Goal: Transaction & Acquisition: Purchase product/service

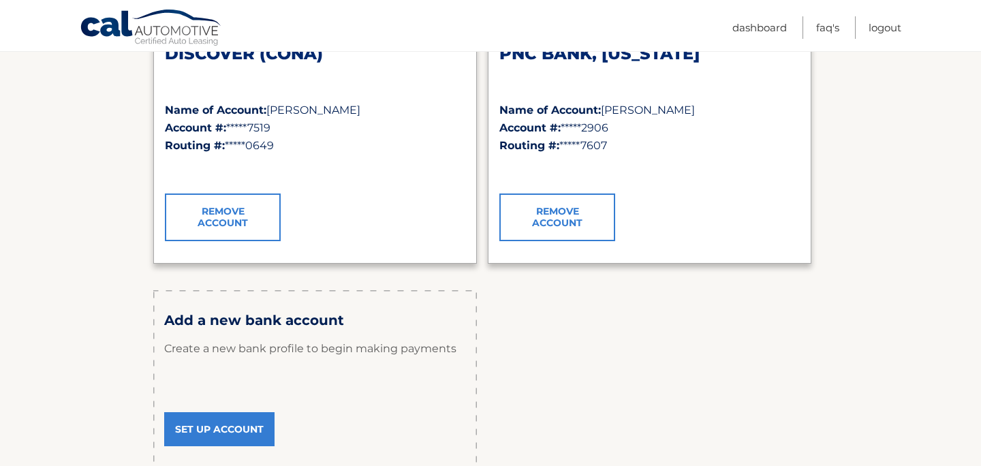
scroll to position [262, 0]
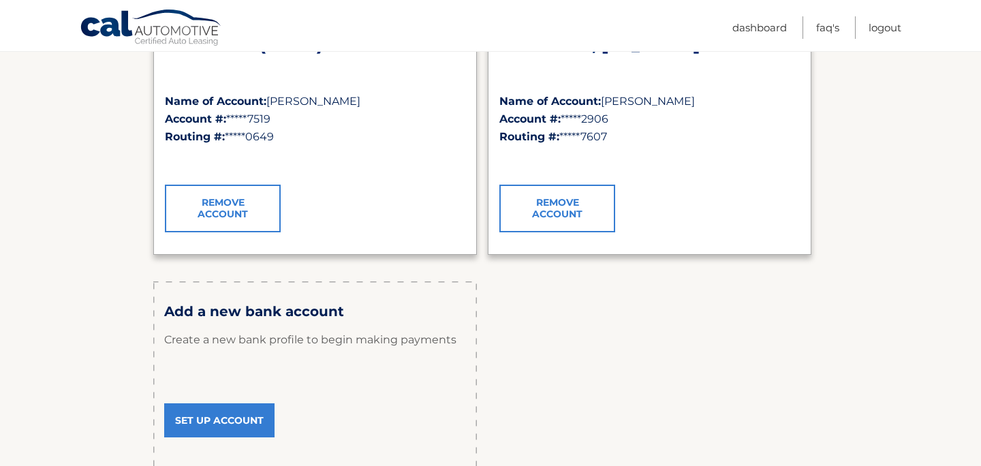
click at [222, 413] on link "Set Up Account" at bounding box center [219, 420] width 110 height 34
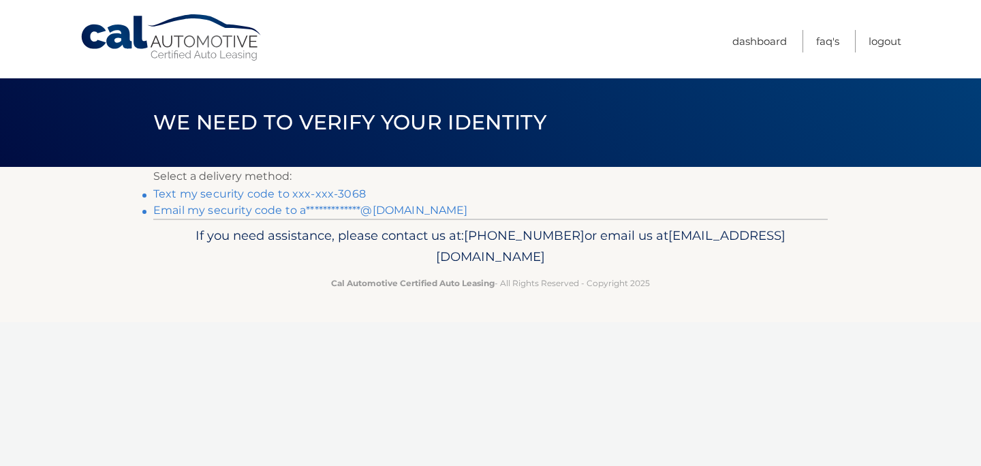
click at [287, 191] on link "Text my security code to xxx-xxx-3068" at bounding box center [259, 193] width 213 height 13
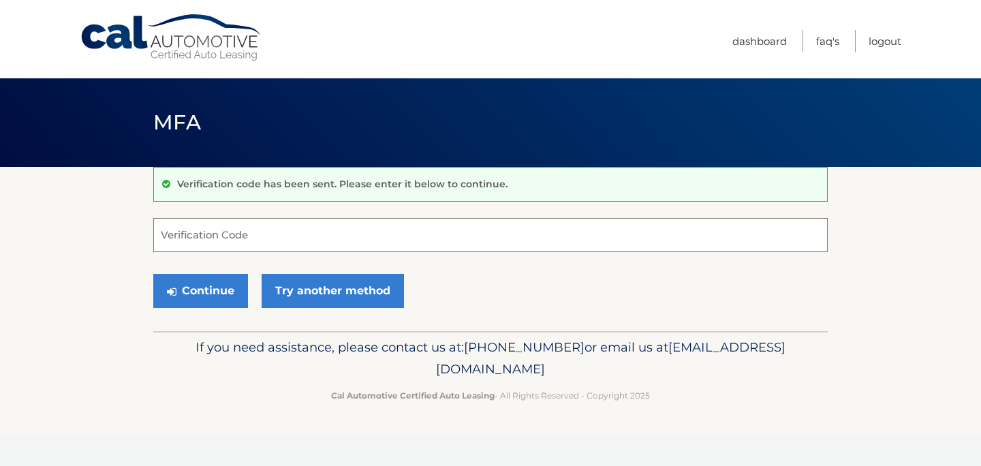
click at [269, 236] on input "Verification Code" at bounding box center [490, 235] width 675 height 34
type input "846276"
click at [153, 274] on button "Continue" at bounding box center [200, 291] width 95 height 34
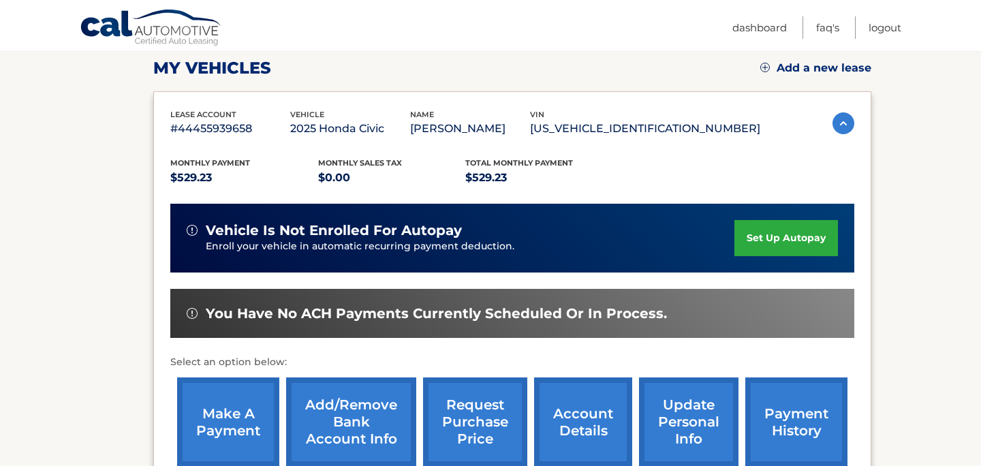
scroll to position [194, 0]
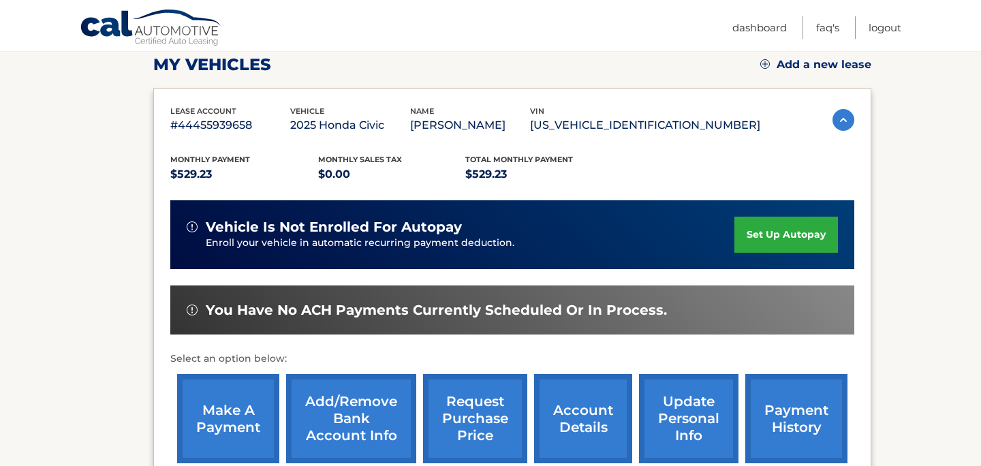
click at [245, 408] on link "make a payment" at bounding box center [228, 418] width 102 height 89
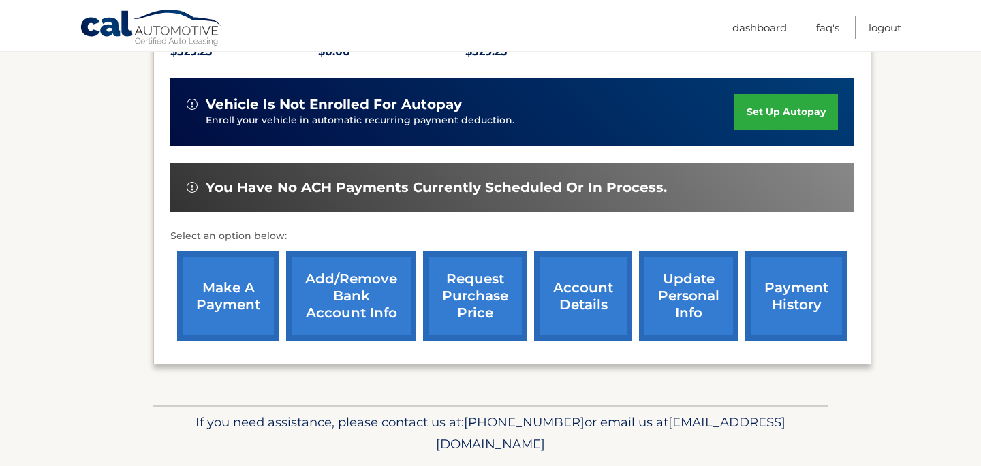
scroll to position [320, 0]
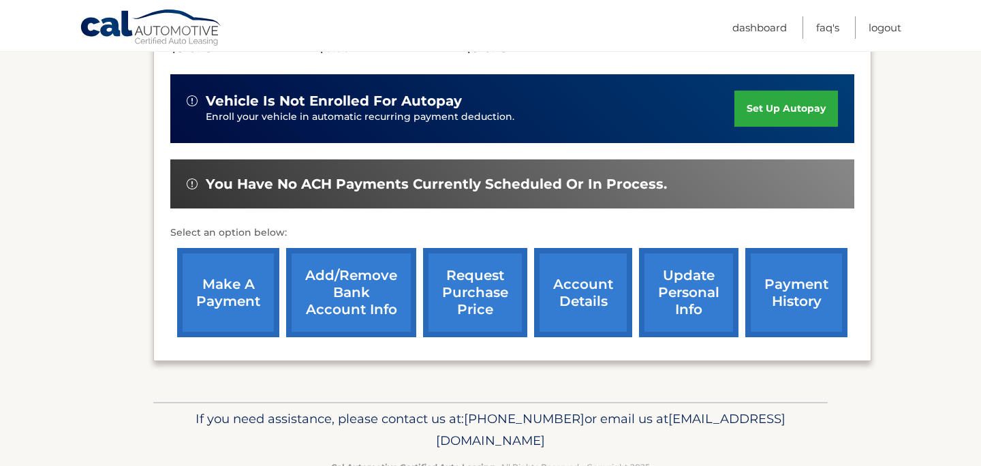
click at [363, 290] on link "Add/Remove bank account info" at bounding box center [351, 292] width 130 height 89
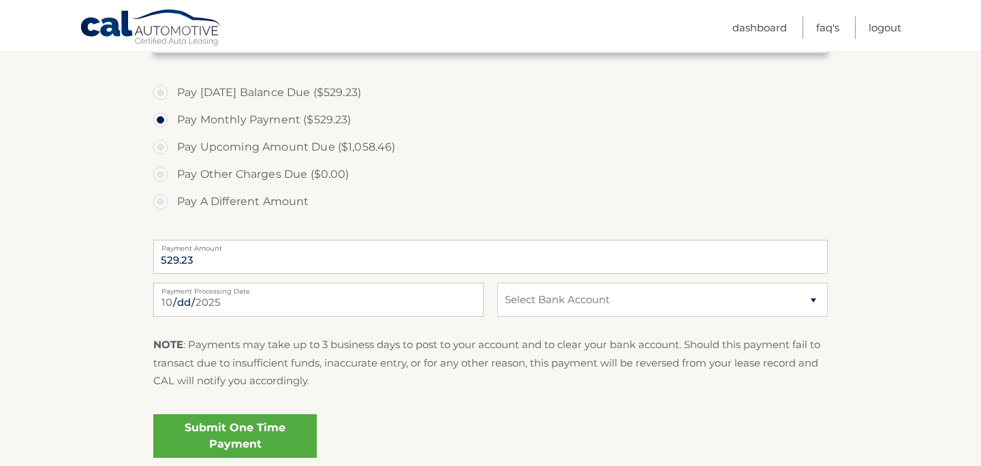
scroll to position [456, 0]
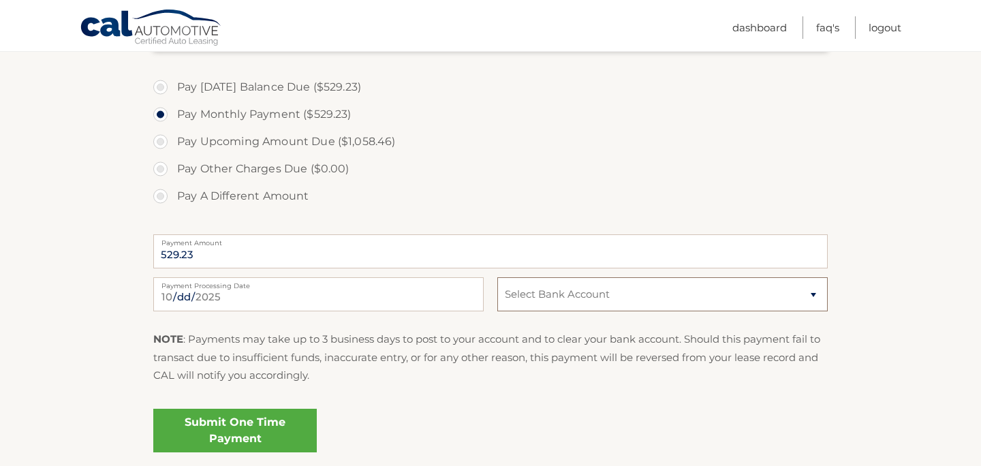
click at [630, 292] on select "Select Bank Account Checking DISCOVER (CONA) *****7519 Checking PNC BANK, [US_S…" at bounding box center [662, 294] width 331 height 34
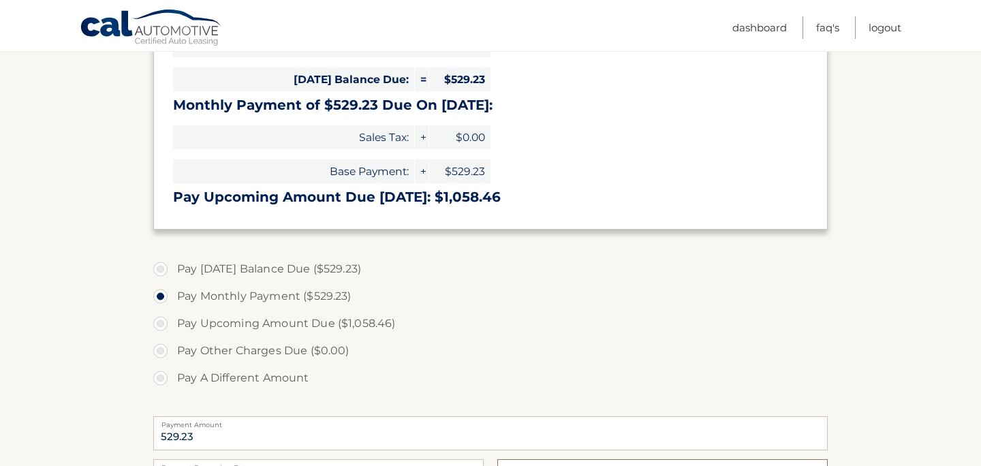
scroll to position [0, 0]
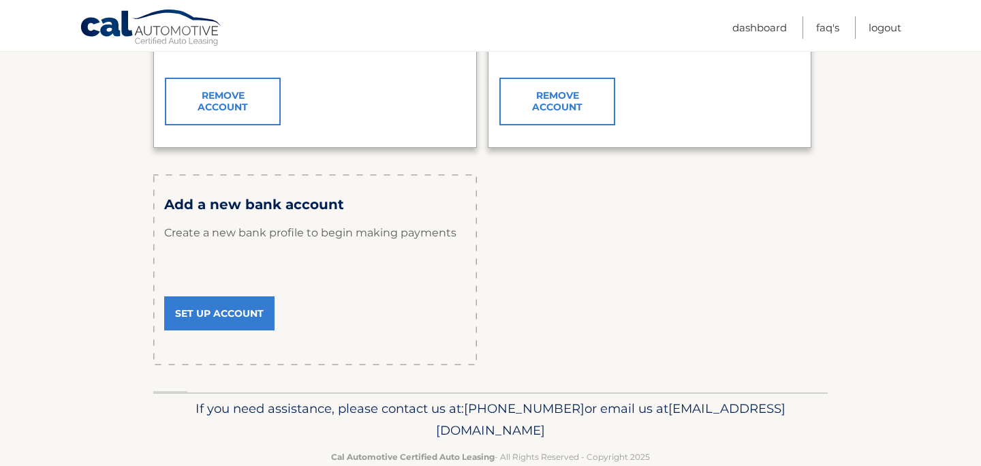
scroll to position [382, 0]
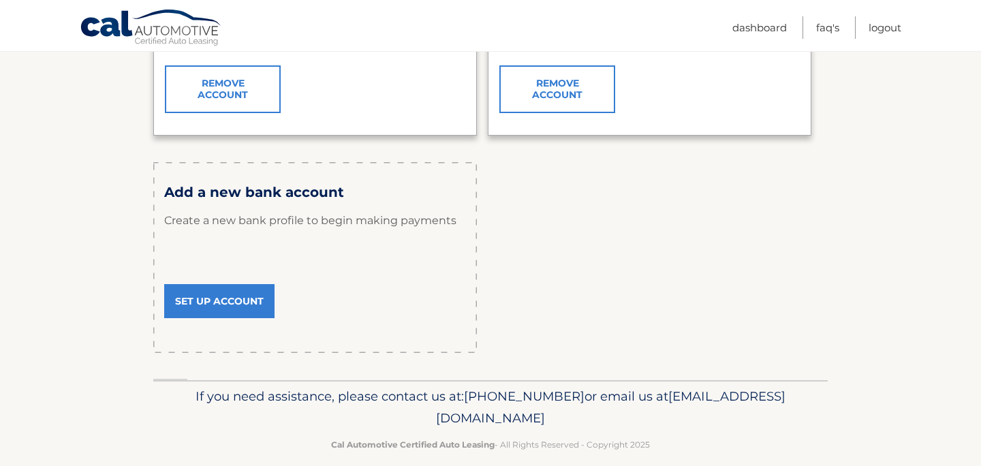
click at [258, 303] on link "Set Up Account" at bounding box center [219, 301] width 110 height 34
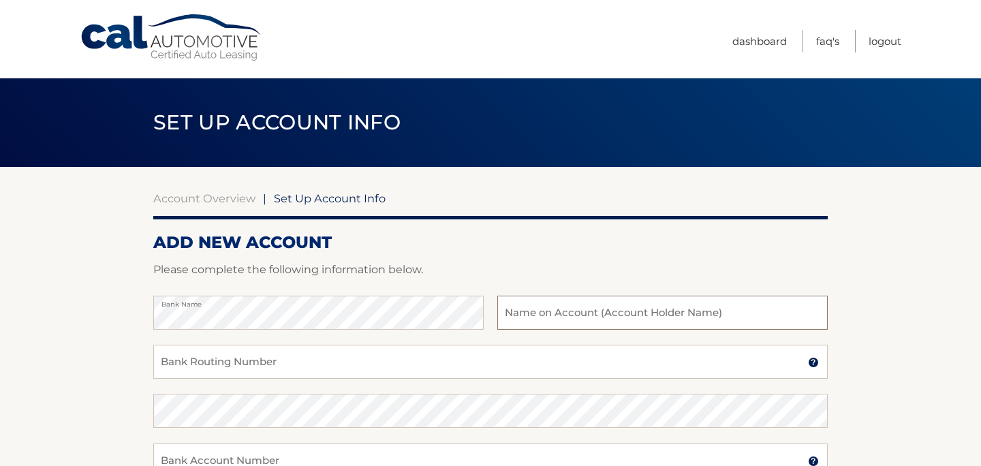
click at [572, 316] on input "text" at bounding box center [662, 313] width 331 height 34
type input "[PERSON_NAME]"
click at [395, 365] on input "Bank Routing Number" at bounding box center [490, 362] width 675 height 34
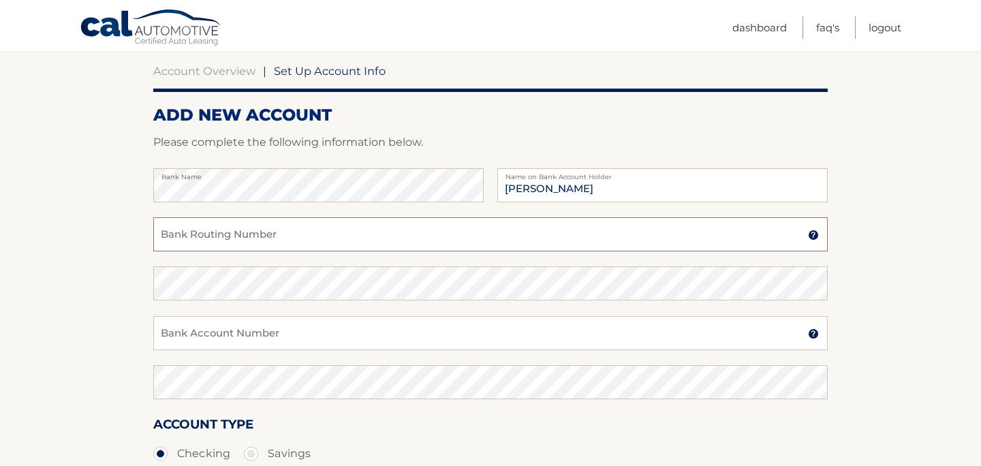
scroll to position [136, 0]
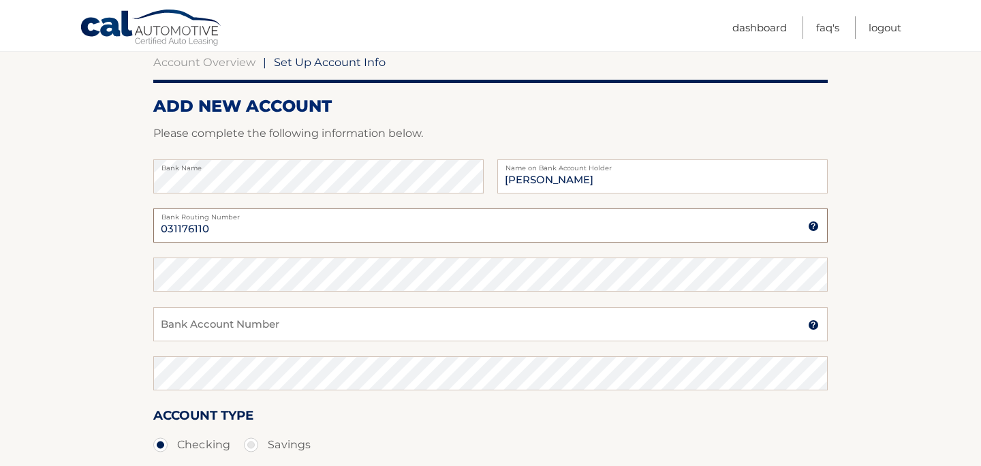
type input "031176110"
click at [254, 328] on input "Bank Account Number" at bounding box center [490, 324] width 675 height 34
type input "36367639111"
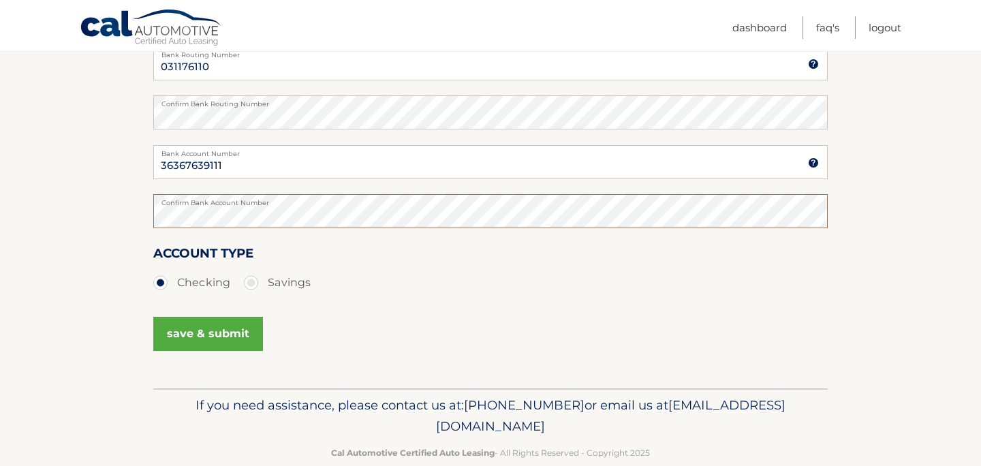
scroll to position [324, 0]
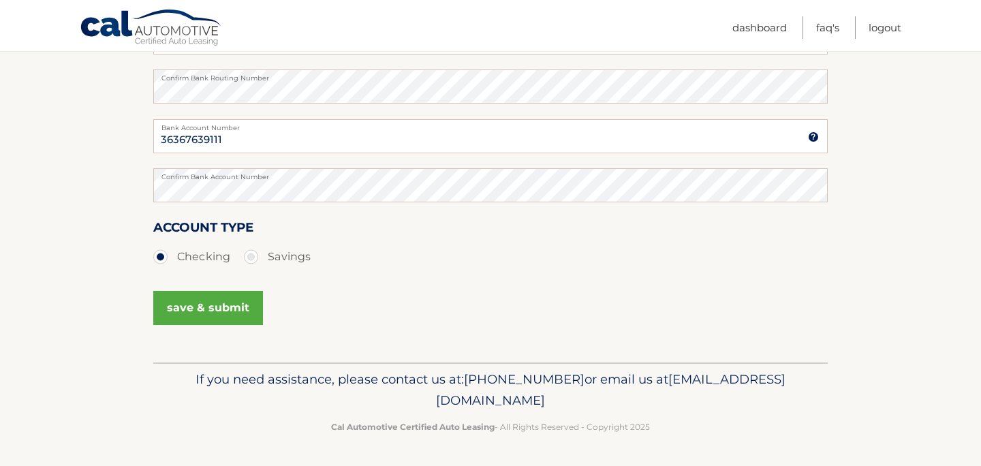
click at [248, 313] on button "save & submit" at bounding box center [208, 308] width 110 height 34
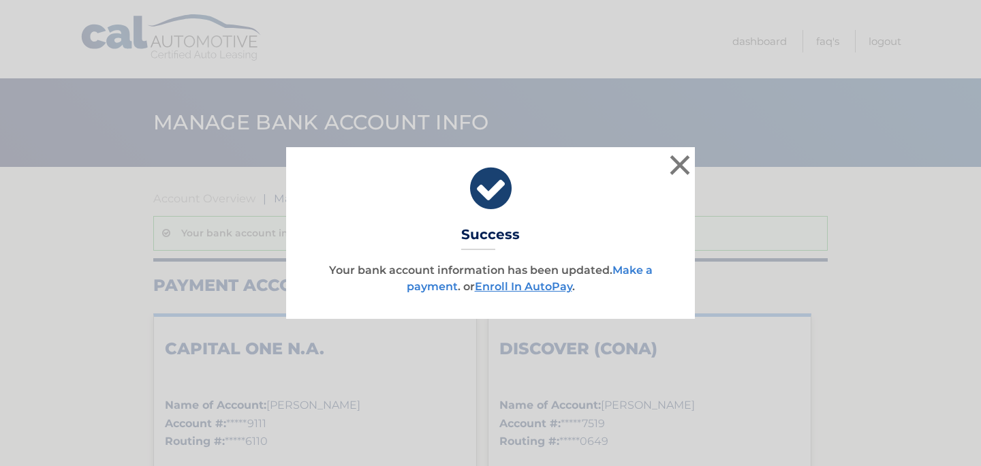
click at [431, 289] on link "Make a payment" at bounding box center [530, 278] width 246 height 29
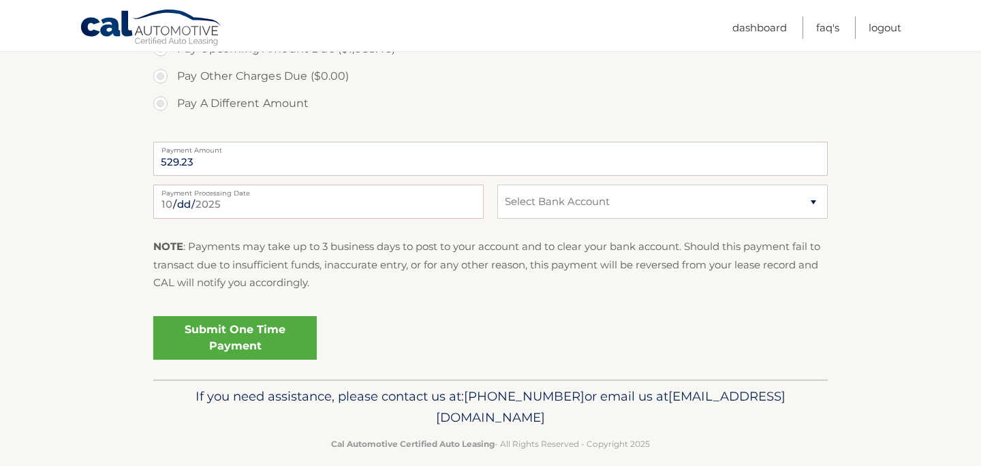
scroll to position [566, 0]
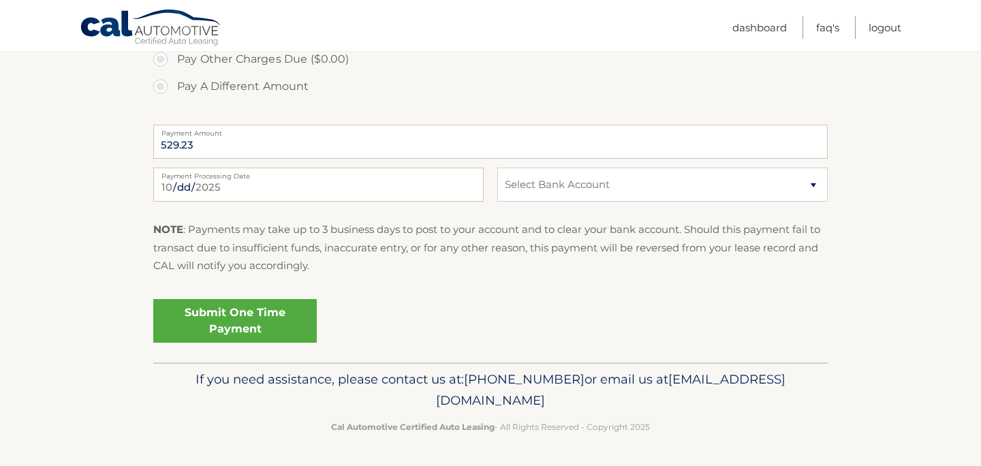
click at [266, 320] on link "Submit One Time Payment" at bounding box center [235, 321] width 164 height 44
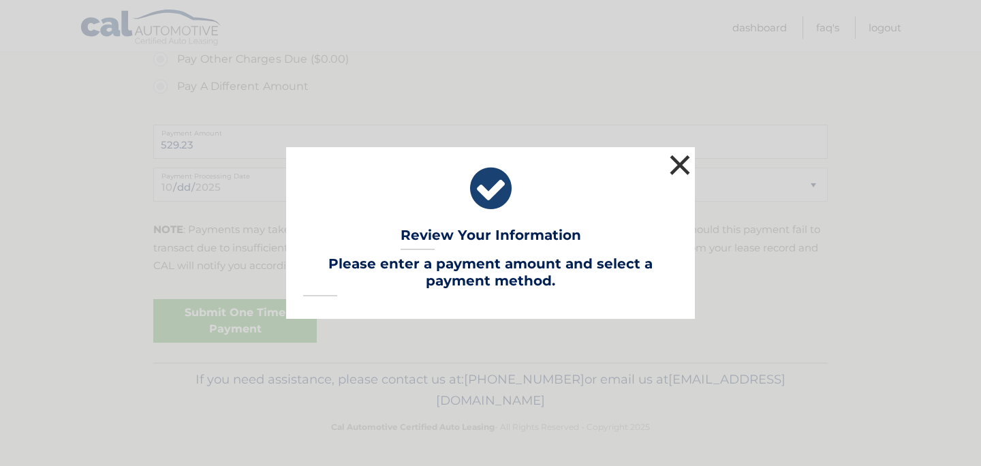
click at [679, 158] on button "×" at bounding box center [679, 164] width 27 height 27
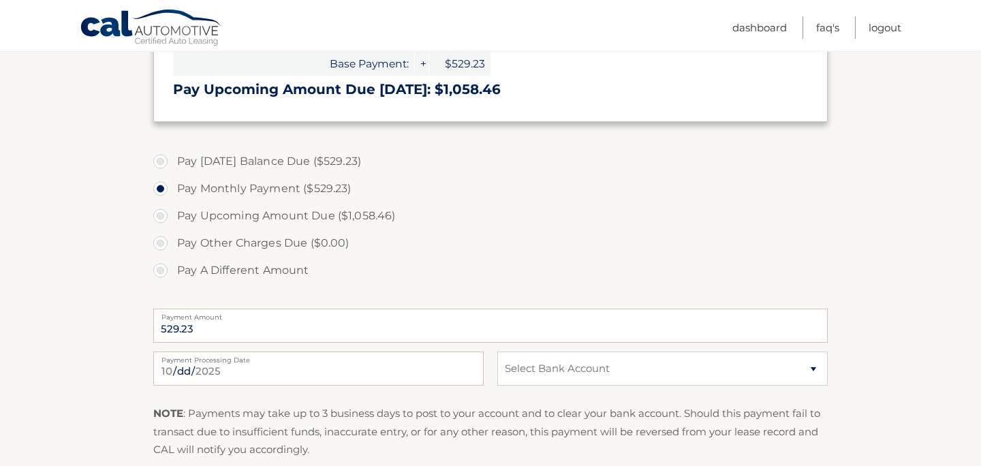
scroll to position [378, 0]
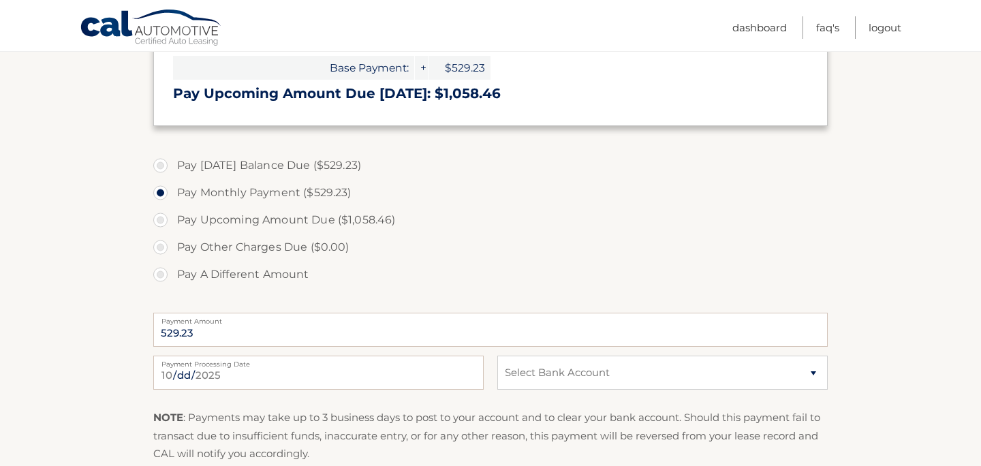
click at [311, 194] on label "Pay Monthly Payment ($529.23)" at bounding box center [490, 192] width 675 height 27
click at [172, 194] on input "Pay Monthly Payment ($529.23)" at bounding box center [166, 190] width 14 height 22
click at [629, 368] on select "Select Bank Account Checking CAPITAL ONE N.A. *****9111 Checking DISCOVER (CONA…" at bounding box center [662, 373] width 331 height 34
select select "MzNiY2Q1YmEtYTFmMS00M2E0LWI2OTQtYjZmZWJjNmI3Yjgz"
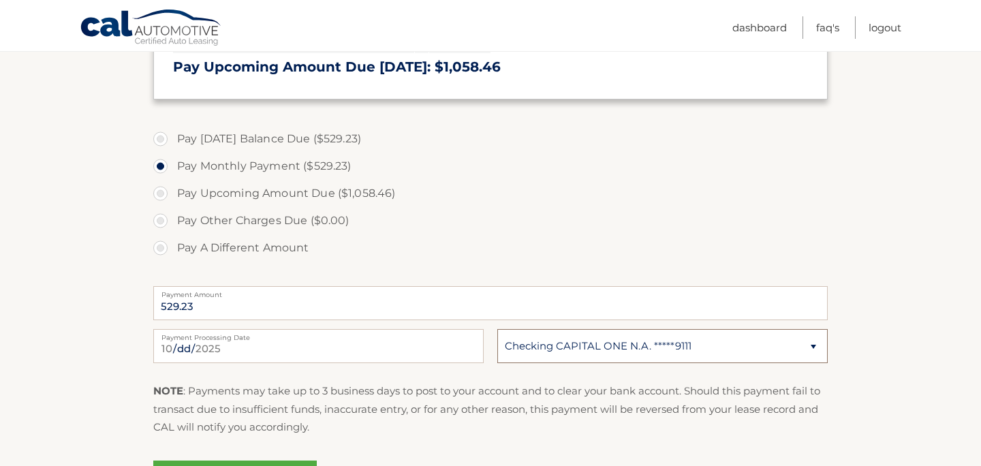
scroll to position [566, 0]
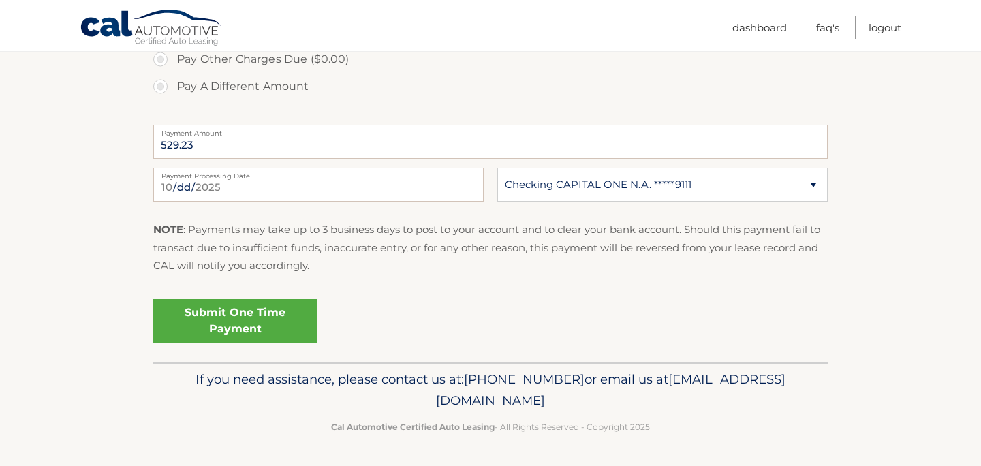
click at [237, 308] on link "Submit One Time Payment" at bounding box center [235, 321] width 164 height 44
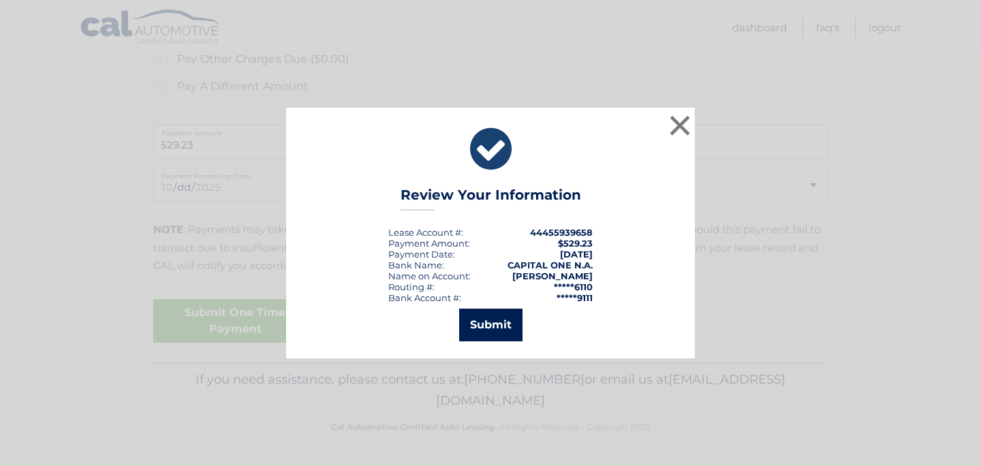
click at [491, 333] on button "Submit" at bounding box center [490, 325] width 63 height 33
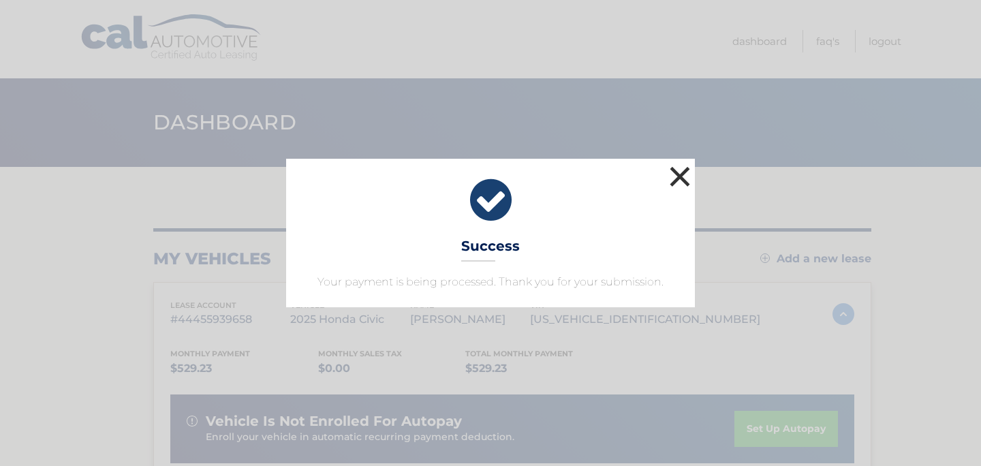
click at [688, 173] on button "×" at bounding box center [679, 176] width 27 height 27
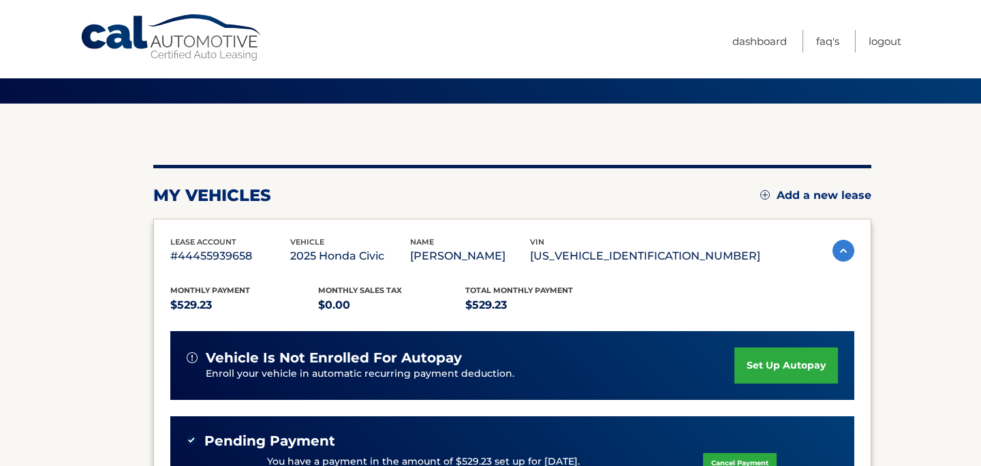
scroll to position [77, 0]
